Goal: Task Accomplishment & Management: Complete application form

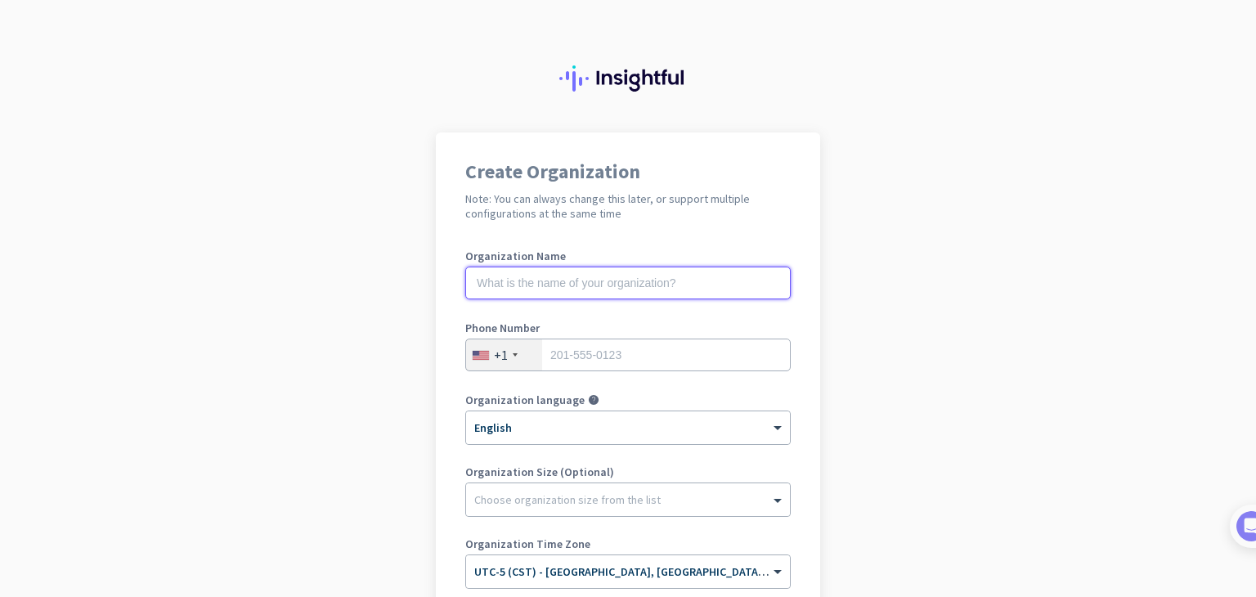
click at [519, 289] on input "text" at bounding box center [628, 283] width 326 height 33
type input "[PERSON_NAME]"
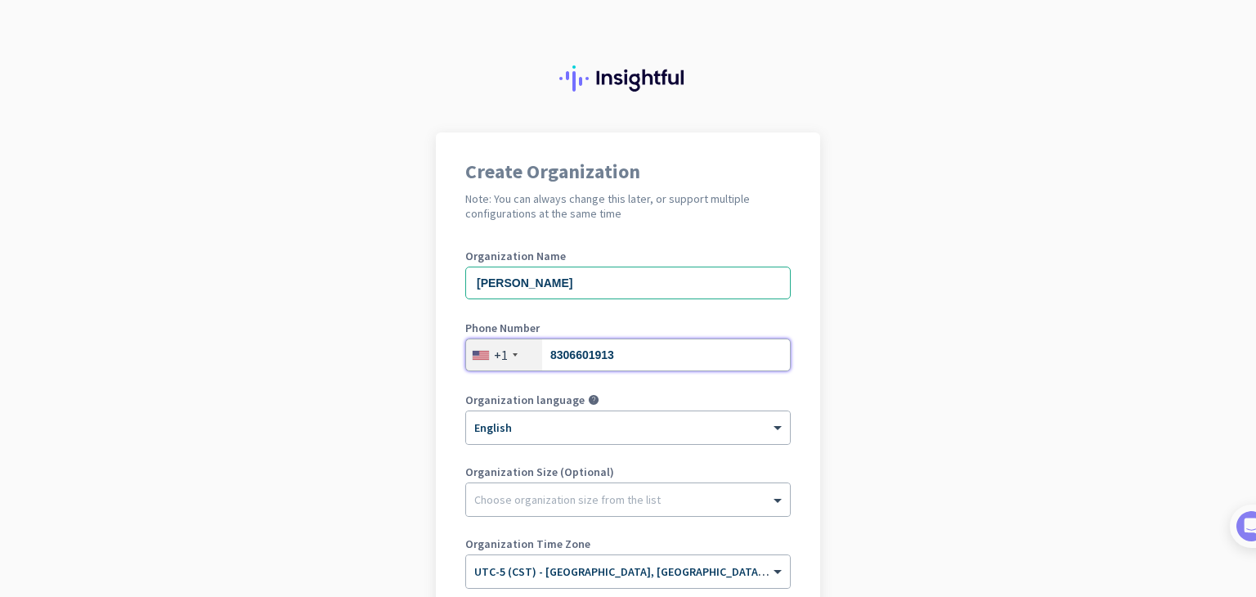
type input "8306601913"
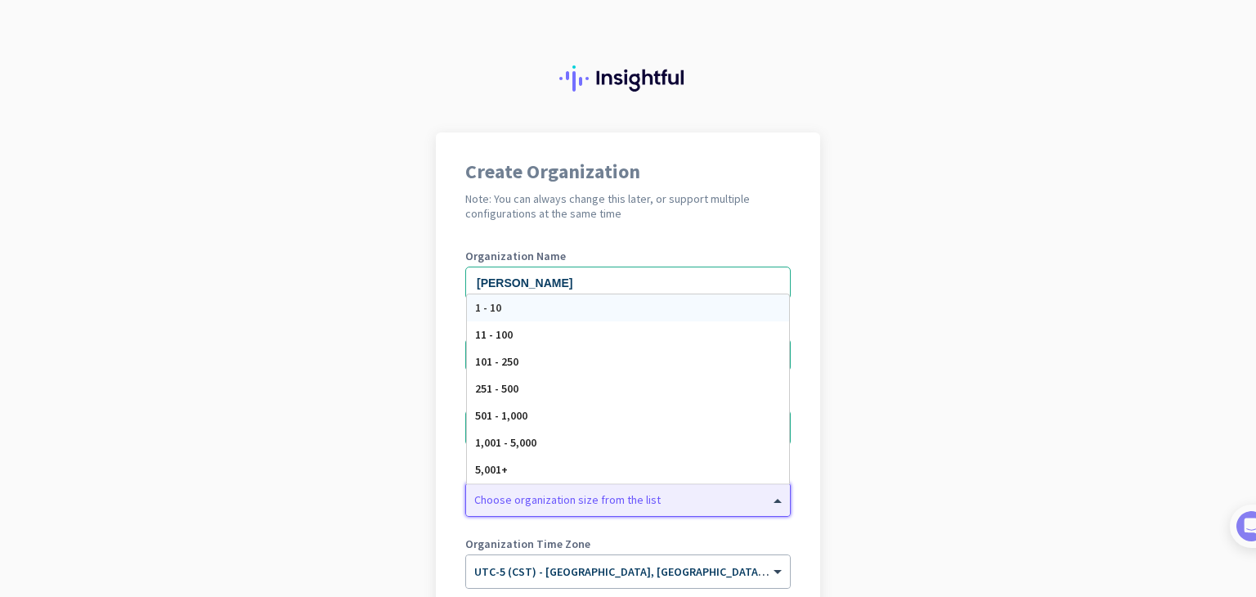
click at [589, 505] on div "Choose organization size from the list" at bounding box center [567, 499] width 187 height 15
click at [589, 335] on div "11 - 100" at bounding box center [628, 334] width 322 height 27
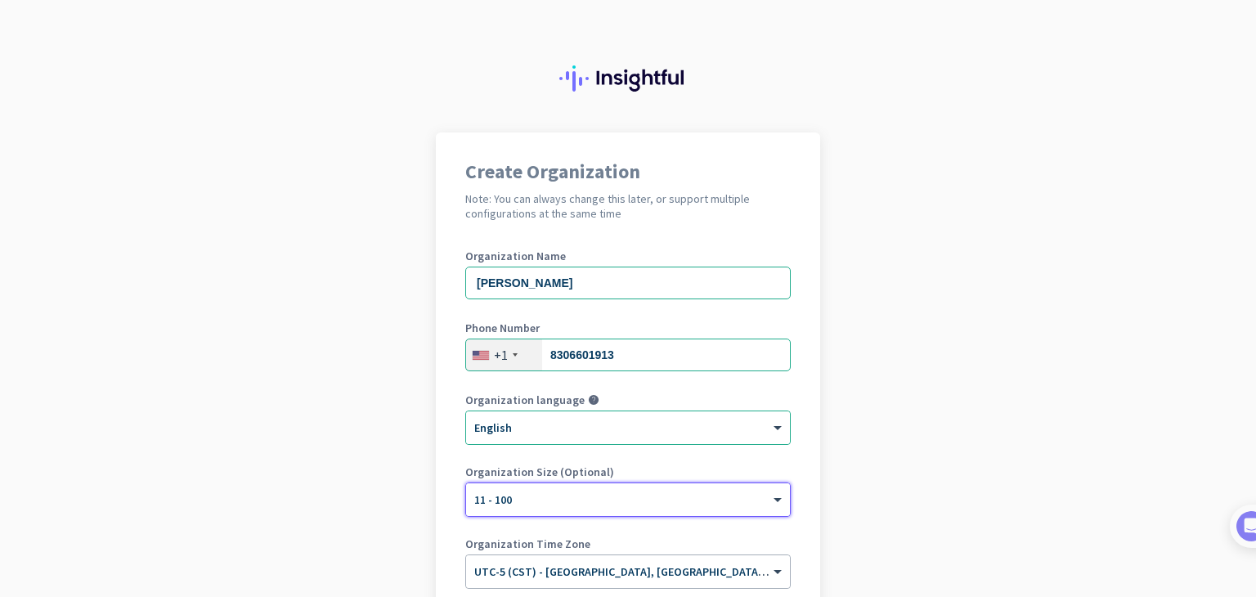
scroll to position [195, 0]
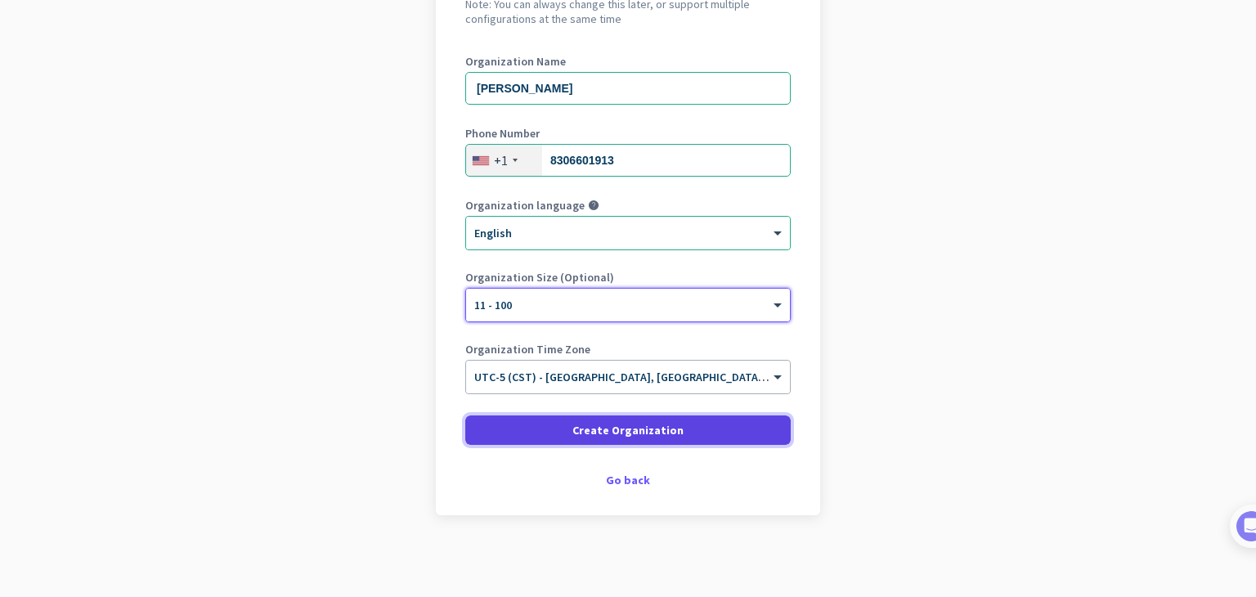
click at [649, 416] on span at bounding box center [628, 430] width 326 height 39
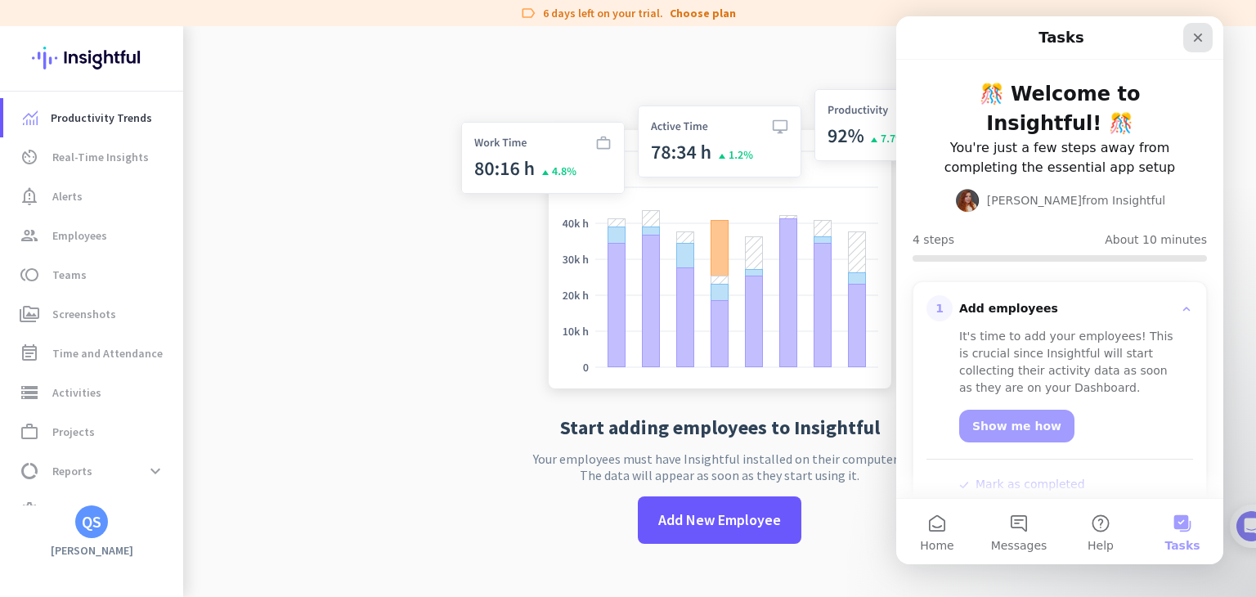
click at [1202, 45] on div "Close" at bounding box center [1198, 37] width 29 height 29
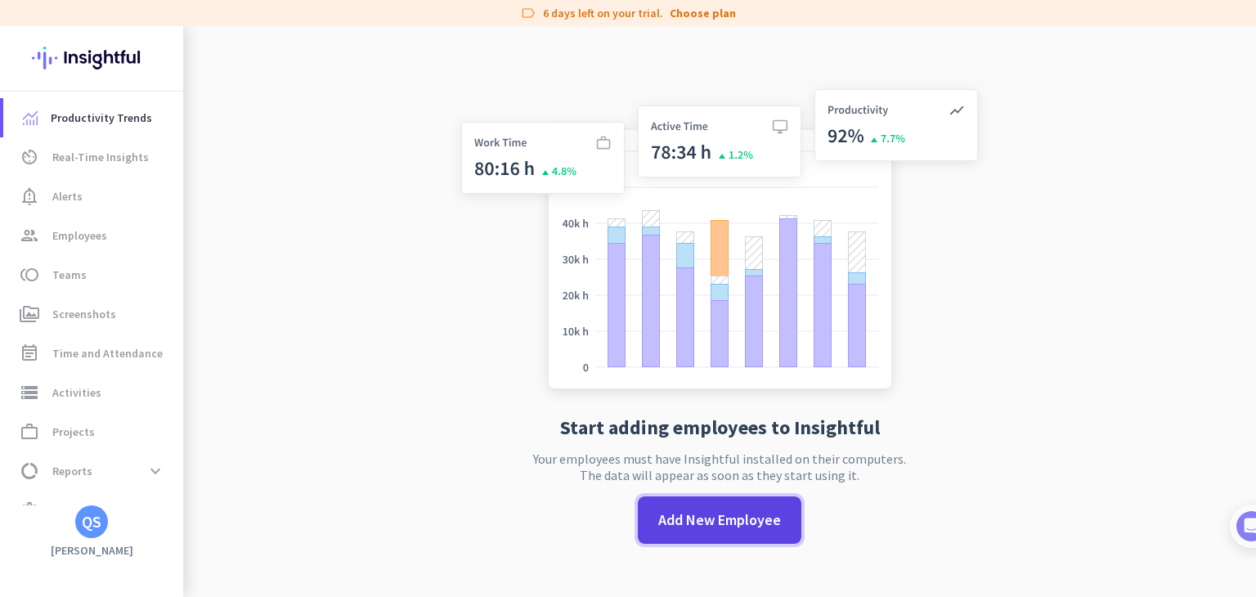
click at [733, 519] on span "Add New Employee" at bounding box center [720, 520] width 123 height 21
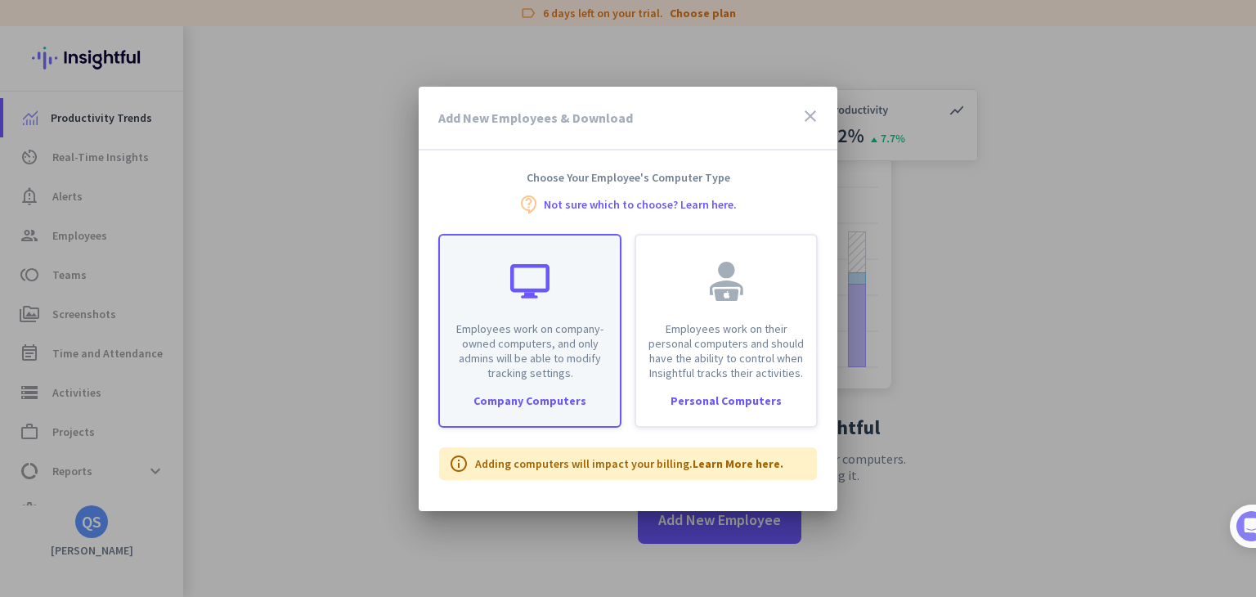
click at [587, 379] on p "Employees work on company-owned computers, and only admins will be able to modi…" at bounding box center [530, 350] width 160 height 59
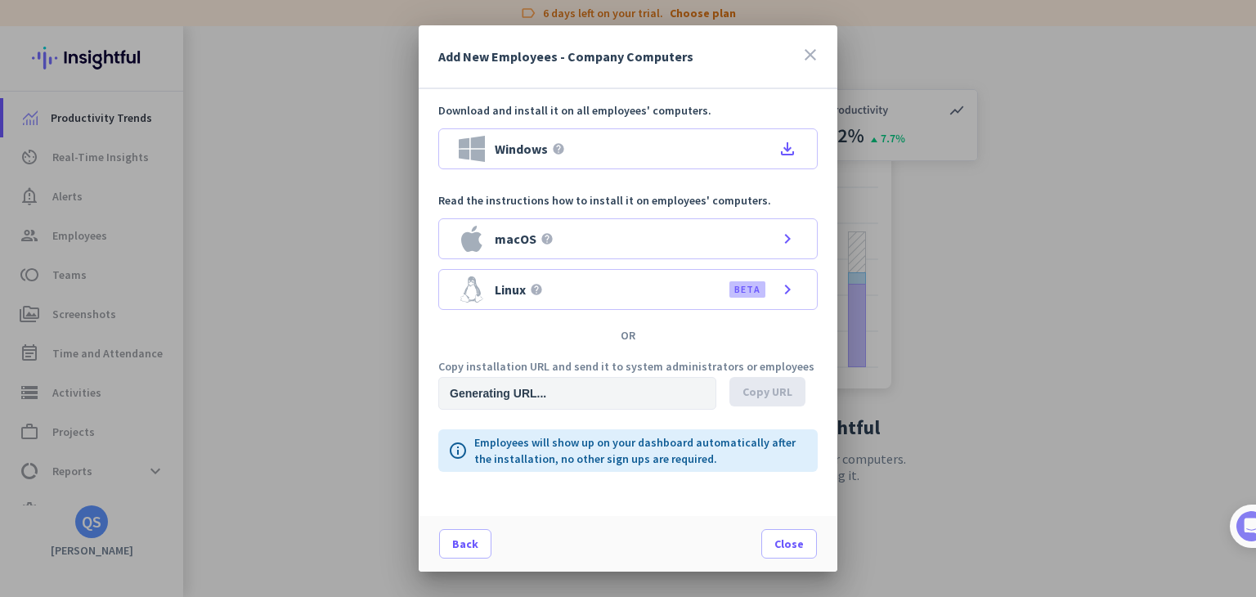
type input "[URL][DOMAIN_NAME]"
click at [775, 389] on span "Copy URL" at bounding box center [768, 392] width 50 height 16
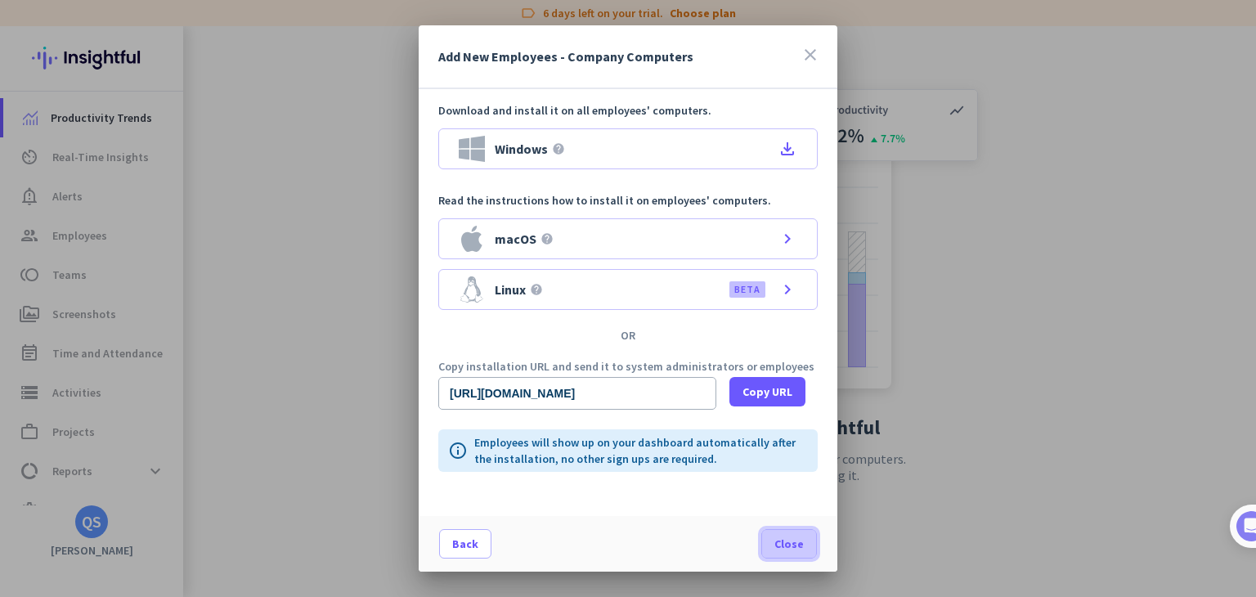
click at [782, 533] on span at bounding box center [789, 543] width 54 height 39
